Goal: Find specific page/section: Find specific page/section

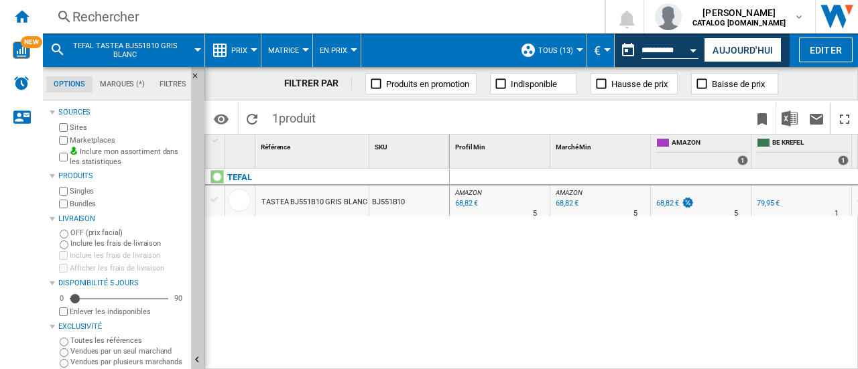
click at [188, 30] on div "Rechercher Rechercher 0 [PERSON_NAME] CATALOG [DOMAIN_NAME] CATALOG [DOMAIN_NAM…" at bounding box center [450, 17] width 815 height 34
click at [162, 19] on div "Rechercher" at bounding box center [320, 16] width 497 height 19
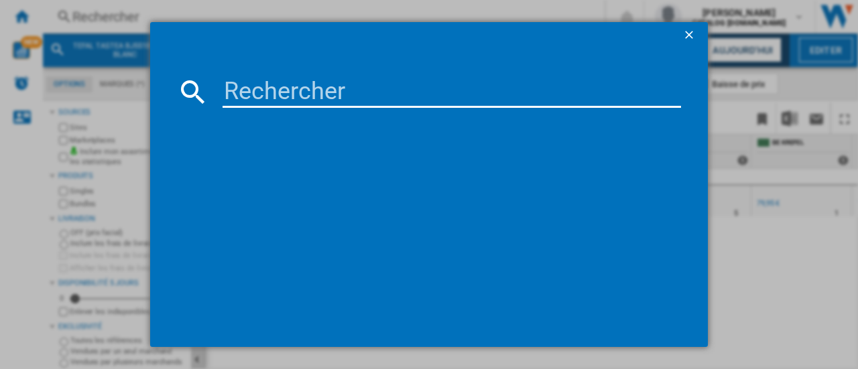
click at [249, 100] on input at bounding box center [452, 92] width 459 height 32
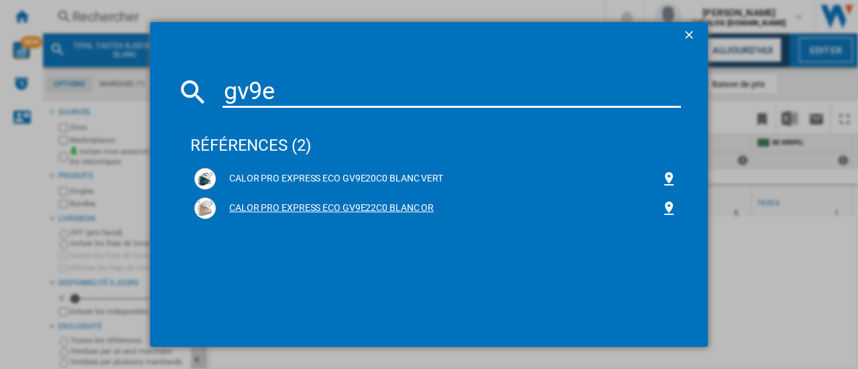
type input "gv9e"
click at [396, 202] on div "CALOR PRO EXPRESS ECO GV9E22C0 BLANC OR" at bounding box center [438, 208] width 445 height 13
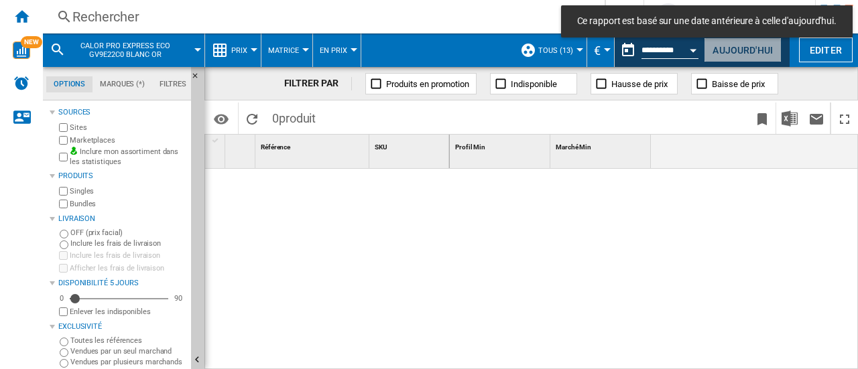
click at [731, 49] on button "Aujourd'hui" at bounding box center [743, 50] width 78 height 25
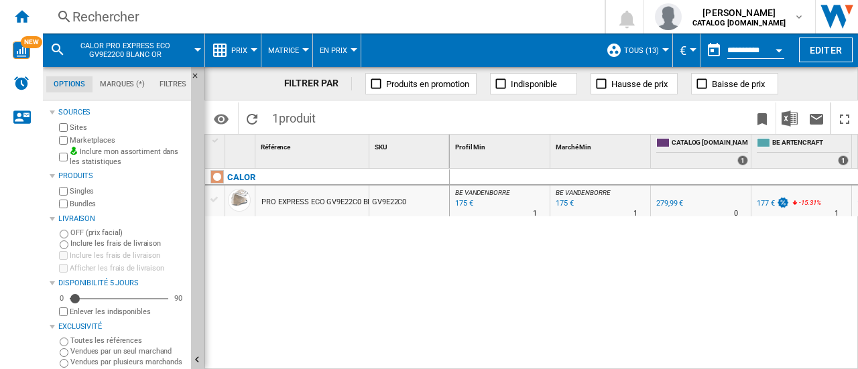
drag, startPoint x: 523, startPoint y: 361, endPoint x: 626, endPoint y: 360, distance: 103.3
click at [626, 360] on div "BE VANDENBORRE : BE FR VANDENBORRE -37.5 % 175 € % N/A 1 BE VANDENBORRE : BE FR…" at bounding box center [654, 270] width 409 height 202
